Goal: Transaction & Acquisition: Purchase product/service

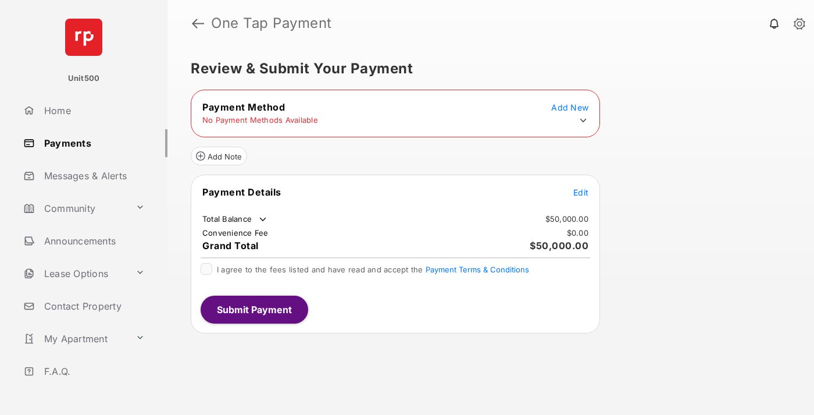
click at [581, 192] on span "Edit" at bounding box center [580, 192] width 15 height 10
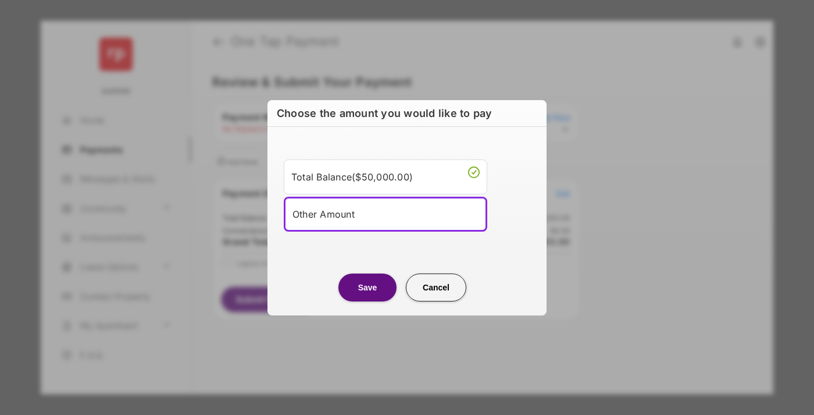
click at [386, 213] on div "Other Amount" at bounding box center [386, 213] width 186 height 17
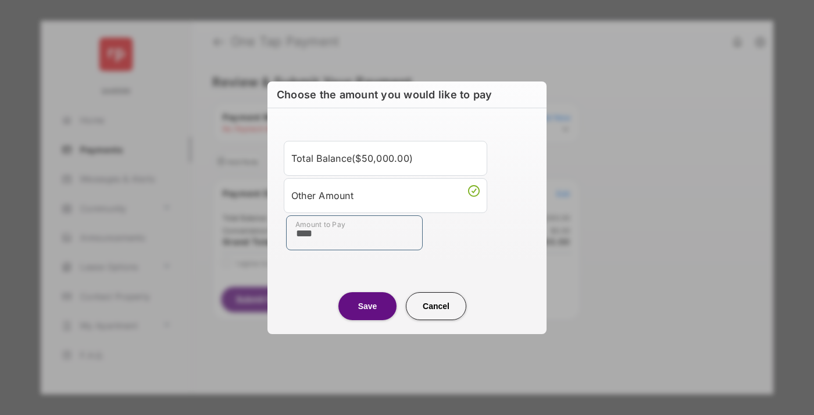
type input "****"
click at [368, 305] on button "Save" at bounding box center [367, 306] width 58 height 28
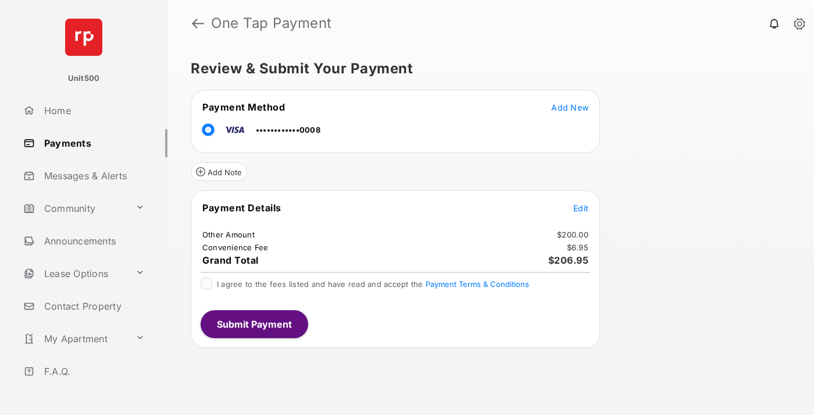
click at [581, 208] on span "Edit" at bounding box center [580, 208] width 15 height 10
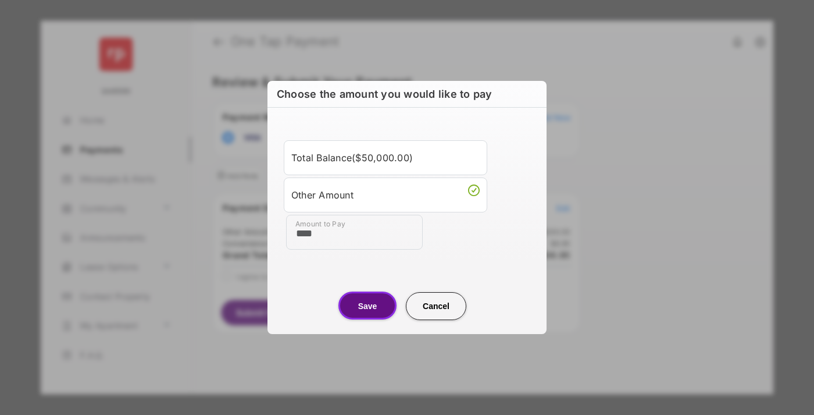
click at [368, 305] on button "Save" at bounding box center [367, 305] width 58 height 28
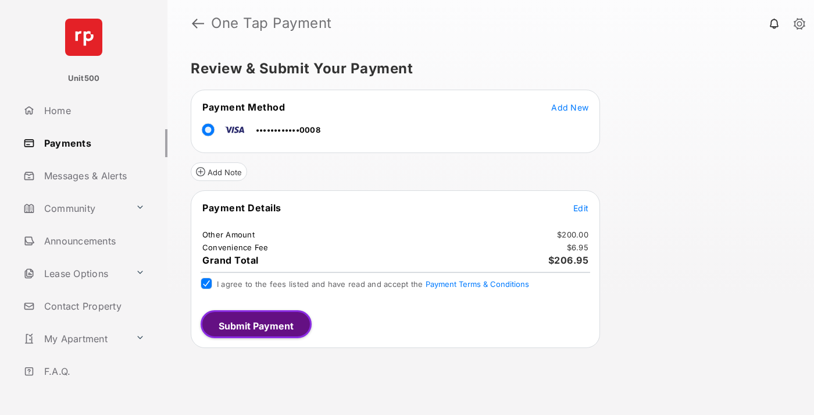
click at [254, 323] on button "Submit Payment" at bounding box center [256, 324] width 111 height 28
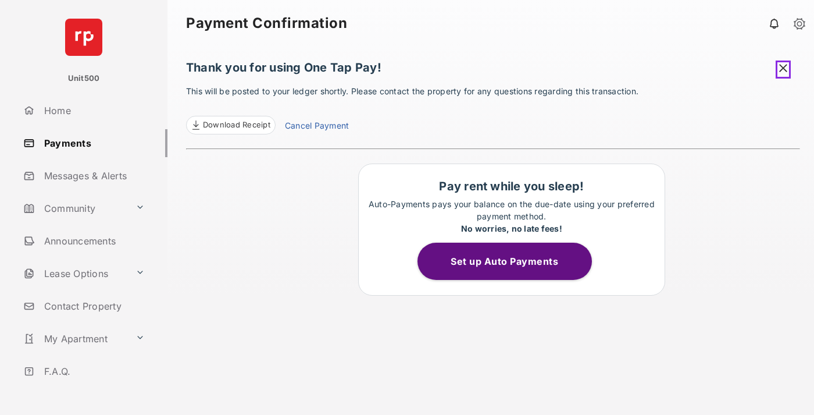
click at [785, 67] on span at bounding box center [783, 69] width 15 height 18
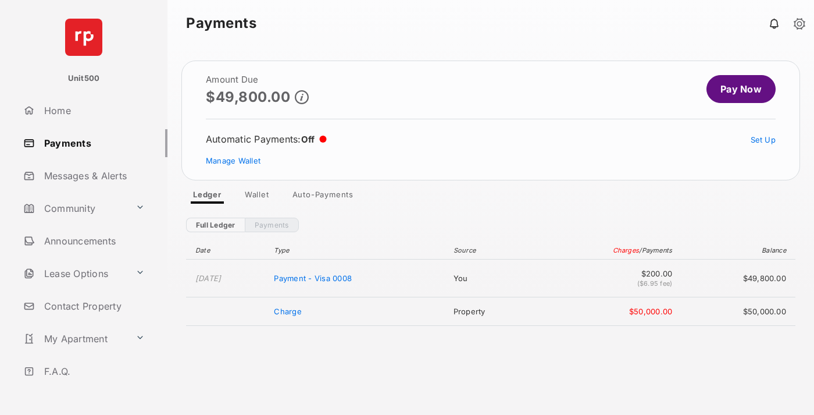
click at [233, 161] on link "Manage Wallet" at bounding box center [233, 160] width 55 height 9
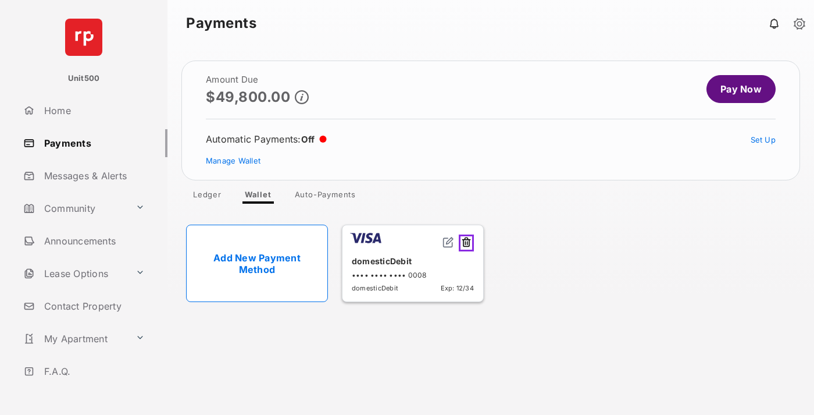
click at [468, 241] on button at bounding box center [466, 242] width 15 height 17
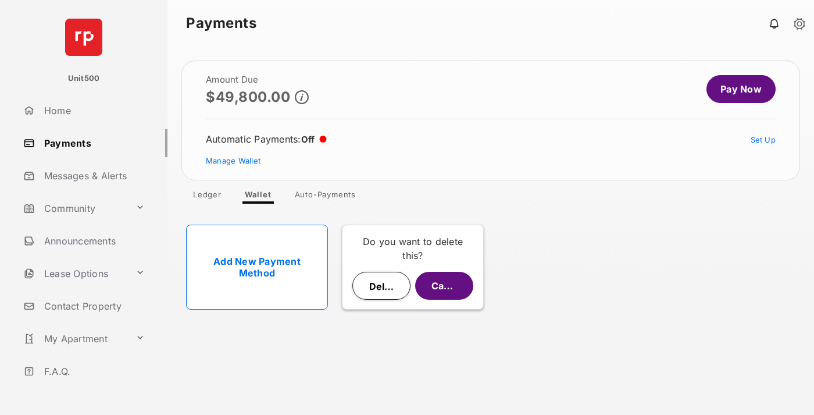
click at [381, 286] on button "Delete" at bounding box center [381, 286] width 58 height 28
